Goal: Find specific page/section: Find specific page/section

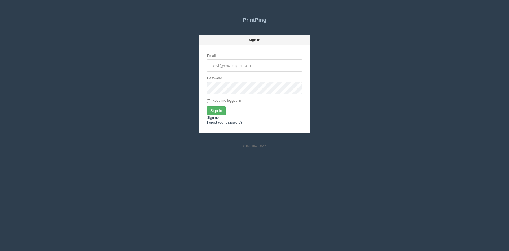
type input "[PERSON_NAME][EMAIL_ADDRESS][DOMAIN_NAME]"
click at [217, 108] on input "Sign In" at bounding box center [216, 110] width 19 height 9
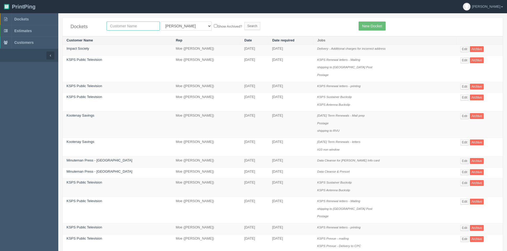
click at [123, 28] on input "text" at bounding box center [133, 25] width 53 height 9
type input "national music"
click at [174, 29] on select "All Users [PERSON_NAME] Test 1 [PERSON_NAME] [PERSON_NAME] [PERSON_NAME] France…" at bounding box center [186, 25] width 51 height 9
select select
click at [161, 21] on select "All Users [PERSON_NAME] Test 1 [PERSON_NAME] [PERSON_NAME] [PERSON_NAME] France…" at bounding box center [186, 25] width 51 height 9
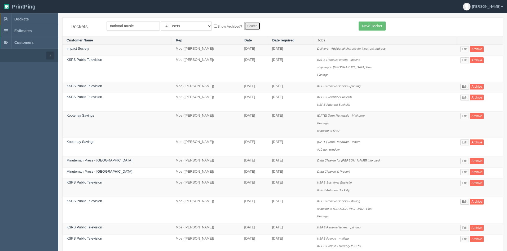
click at [244, 26] on input "Search" at bounding box center [252, 26] width 16 height 8
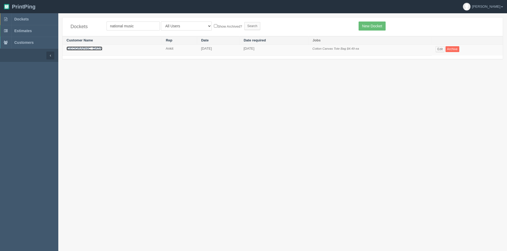
click at [92, 49] on link "National Music Centre" at bounding box center [85, 48] width 36 height 4
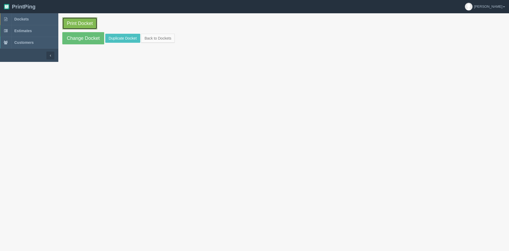
click at [82, 21] on link "Print Docket" at bounding box center [79, 23] width 35 height 12
